Goal: Information Seeking & Learning: Check status

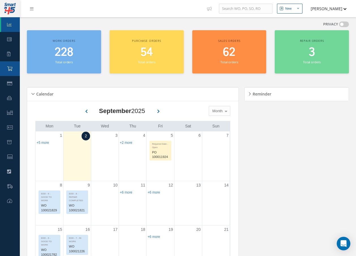
click at [7, 67] on link "Purchase Order" at bounding box center [10, 68] width 20 height 15
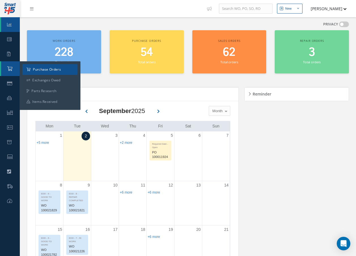
click at [55, 70] on a=1&status_id=2&status_id=3&status_id=5&collapsedFilters"] "Purchase Orders" at bounding box center [49, 69] width 55 height 11
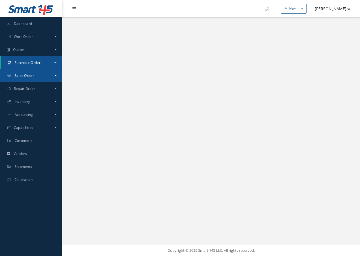
select select "25"
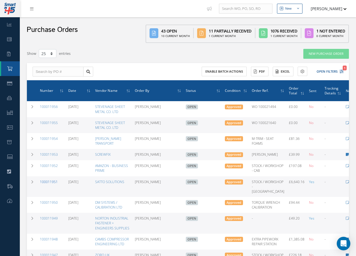
click at [51, 184] on link "100011951" at bounding box center [49, 182] width 18 height 5
select select "25"
click at [43, 184] on link "100011951" at bounding box center [49, 182] width 18 height 5
select select "25"
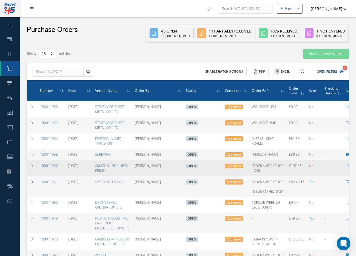
click at [49, 167] on link "100011952" at bounding box center [49, 166] width 18 height 5
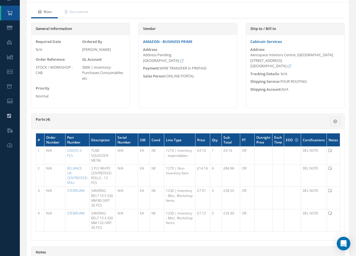
scroll to position [57, 0]
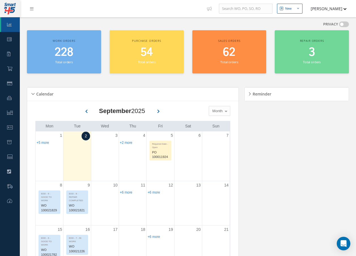
click at [206, 31] on div "Sales orders 62 Total orders" at bounding box center [229, 51] width 74 height 43
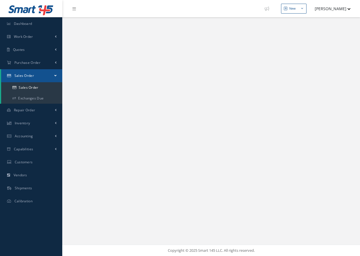
select select "25"
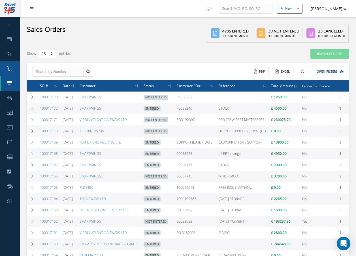
click at [7, 66] on link "Purchase Order" at bounding box center [10, 68] width 20 height 15
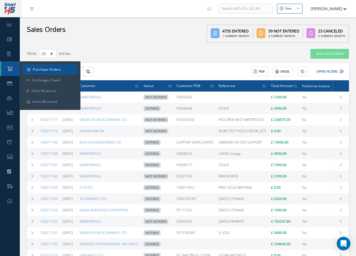
click at [47, 70] on a=1&status_id=2&status_id=3&status_id=5&collapsedFilters"] "Purchase Orders" at bounding box center [49, 69] width 55 height 11
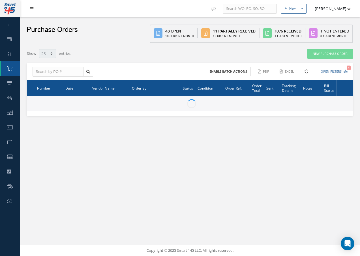
select select "25"
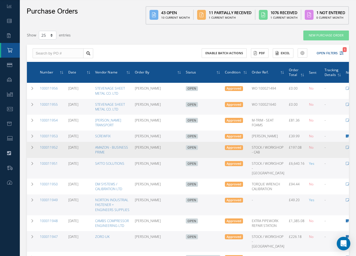
scroll to position [28, 0]
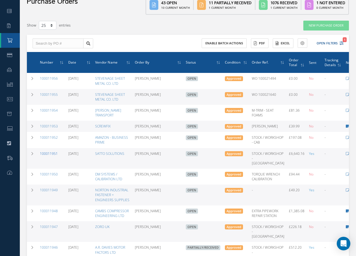
click at [51, 156] on link "100011951" at bounding box center [49, 153] width 18 height 5
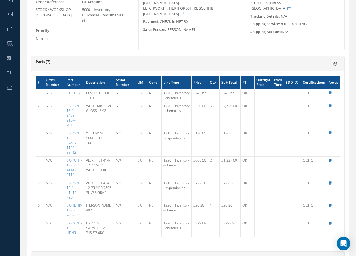
scroll to position [113, 0]
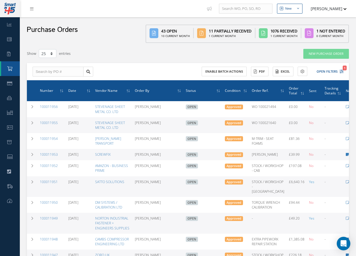
select select "25"
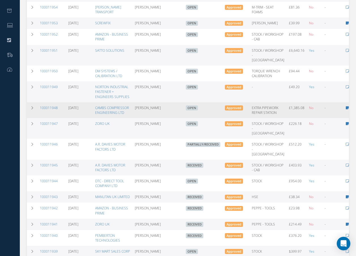
scroll to position [141, 0]
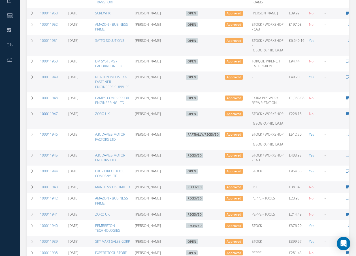
click at [46, 116] on link "100011947" at bounding box center [49, 113] width 18 height 5
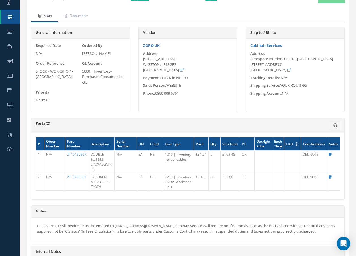
scroll to position [57, 0]
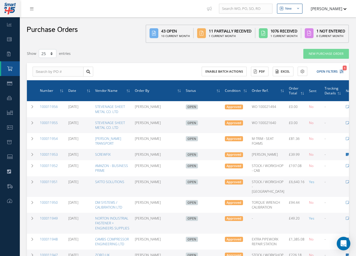
select select "25"
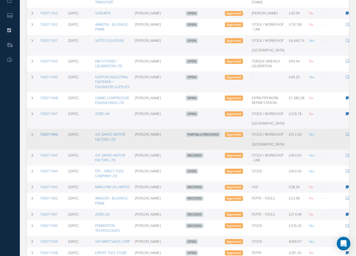
click at [49, 137] on link "100011946" at bounding box center [49, 134] width 18 height 5
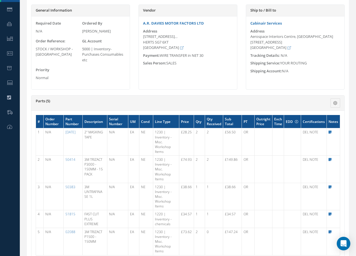
scroll to position [85, 0]
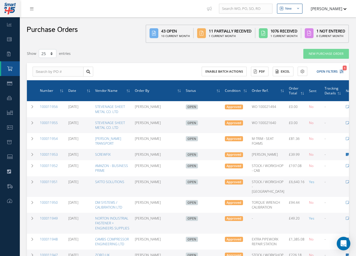
select select "25"
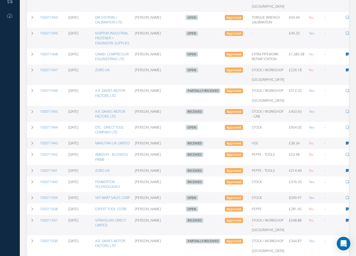
scroll to position [198, 0]
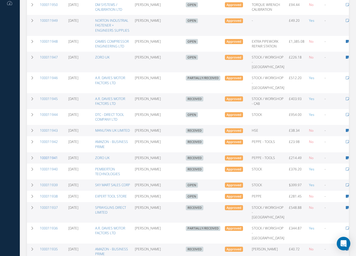
click at [44, 160] on link "100011941" at bounding box center [49, 158] width 18 height 5
click at [45, 160] on link "100011941" at bounding box center [49, 158] width 18 height 5
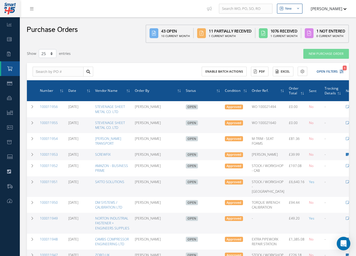
select select "25"
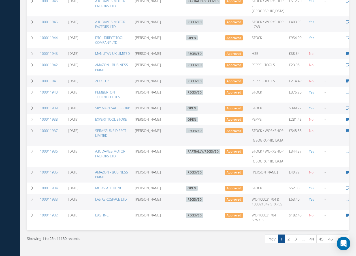
scroll to position [283, 0]
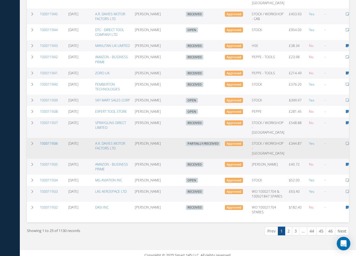
click at [44, 146] on link "100011936" at bounding box center [49, 143] width 18 height 5
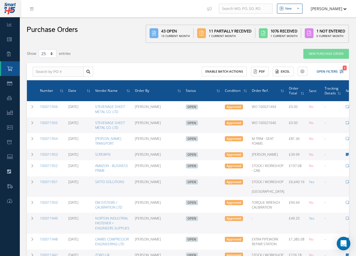
select select "25"
click at [9, 23] on icon at bounding box center [9, 24] width 5 height 5
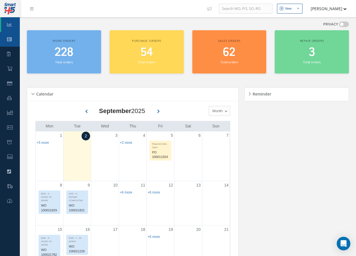
click at [10, 38] on icon at bounding box center [9, 39] width 5 height 5
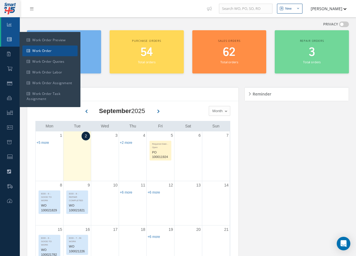
click at [44, 51] on link "Work Order" at bounding box center [49, 51] width 55 height 11
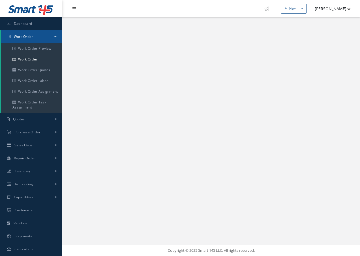
select select "25"
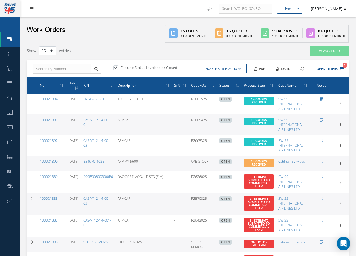
click at [13, 22] on link "Dashboard" at bounding box center [10, 24] width 20 height 15
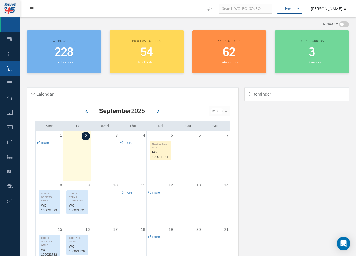
click at [13, 70] on link "Purchase Order" at bounding box center [10, 68] width 20 height 15
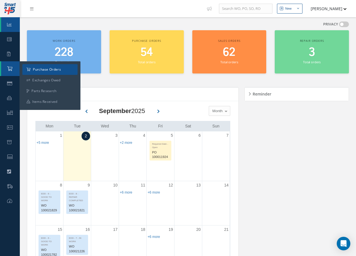
click at [34, 72] on a=1&status_id=2&status_id=3&status_id=5&collapsedFilters"] "Purchase Orders" at bounding box center [49, 69] width 55 height 11
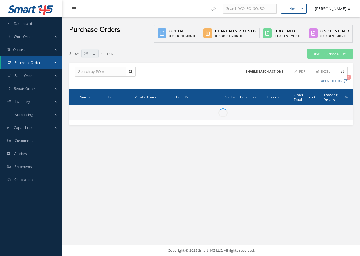
select select "25"
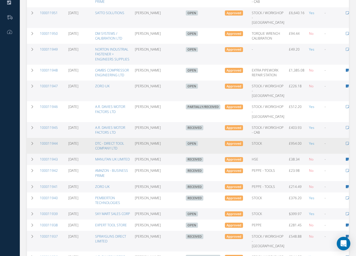
scroll to position [170, 0]
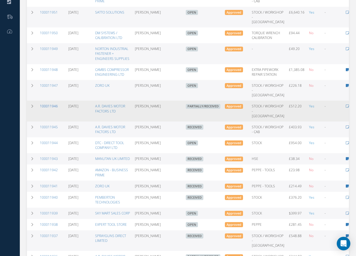
click at [49, 109] on link "100011946" at bounding box center [49, 106] width 18 height 5
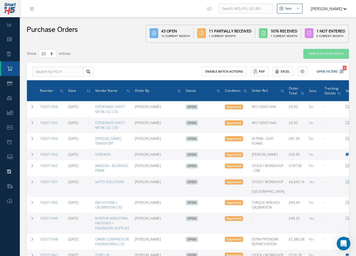
select select "25"
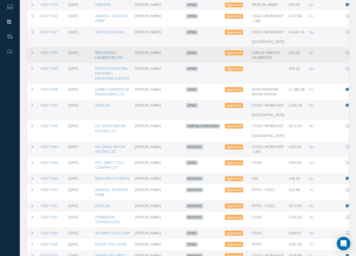
scroll to position [113, 0]
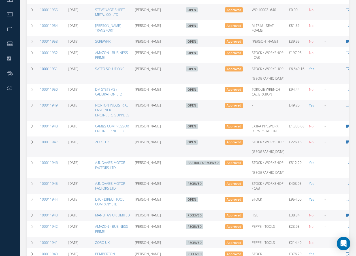
click at [53, 71] on link "100011951" at bounding box center [49, 68] width 18 height 5
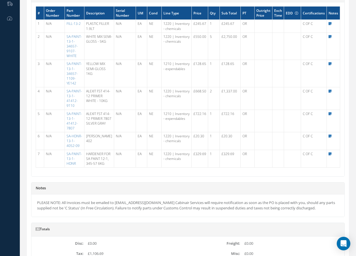
scroll to position [170, 0]
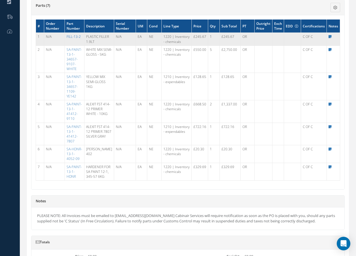
click at [76, 38] on link "FILL-13-2" at bounding box center [73, 36] width 14 height 5
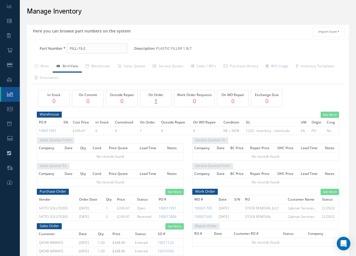
scroll to position [28, 0]
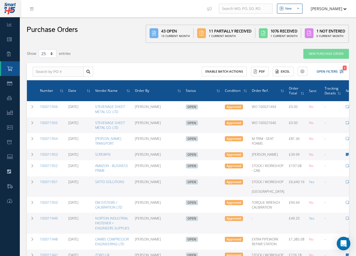
select select "25"
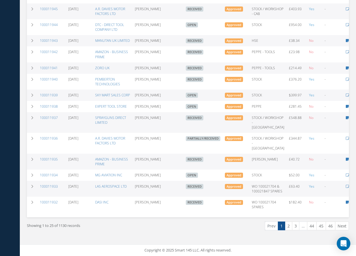
scroll to position [350, 0]
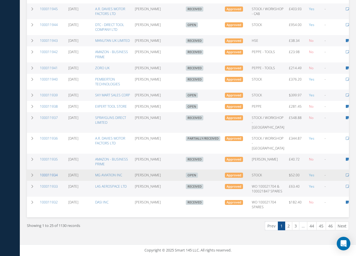
click at [51, 173] on link "100011934" at bounding box center [49, 175] width 18 height 5
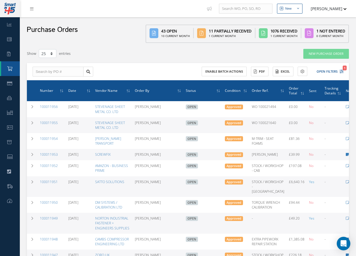
select select "25"
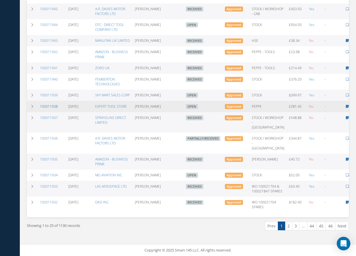
click at [53, 104] on link "100011938" at bounding box center [49, 106] width 18 height 5
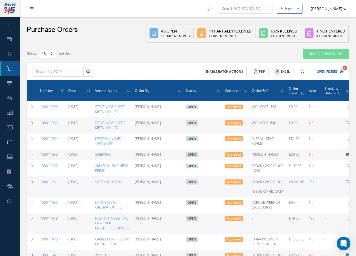
select select "25"
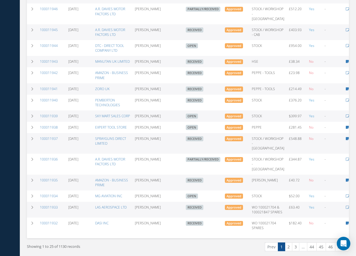
scroll to position [265, 0]
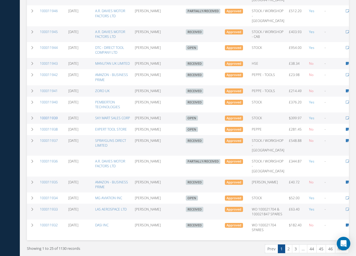
click at [44, 121] on link "100011939" at bounding box center [49, 118] width 18 height 5
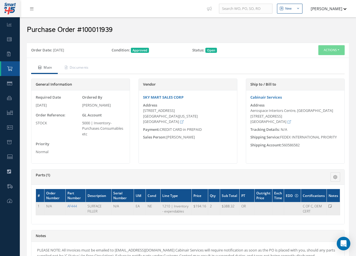
click at [71, 207] on link "AF444" at bounding box center [72, 206] width 10 height 5
